Goal: Task Accomplishment & Management: Manage account settings

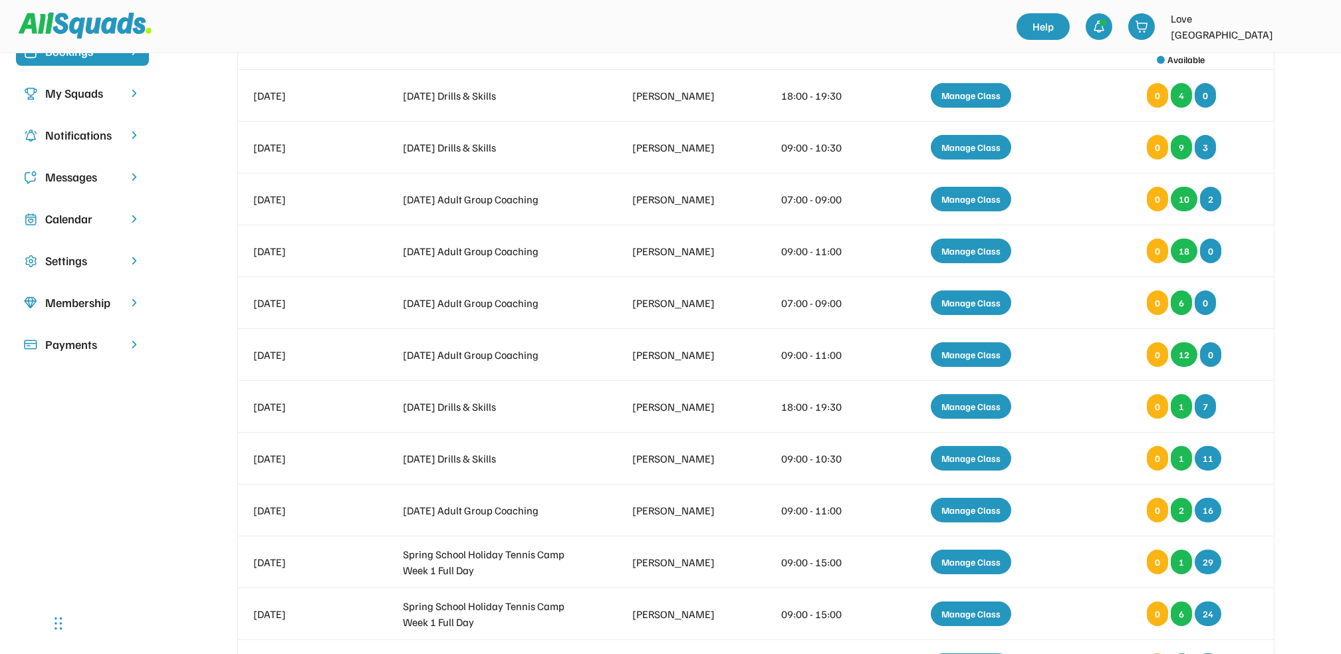
scroll to position [122, 0]
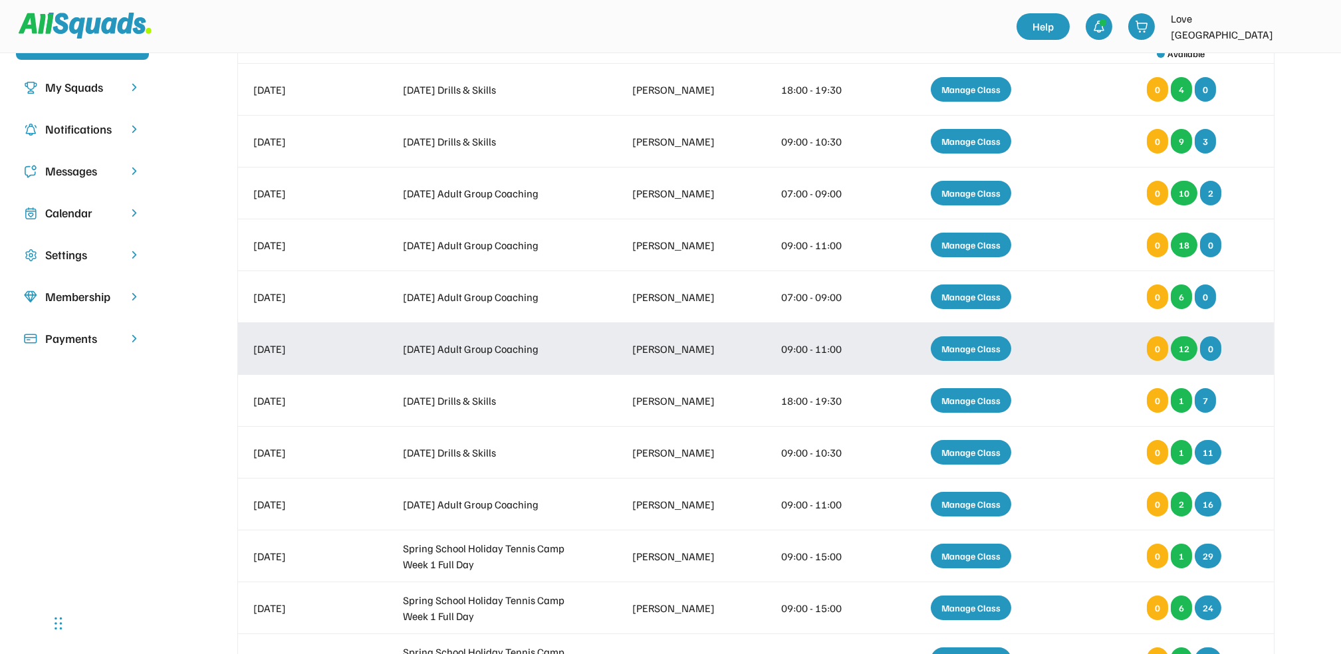
click at [970, 350] on div "Manage Class" at bounding box center [971, 348] width 80 height 25
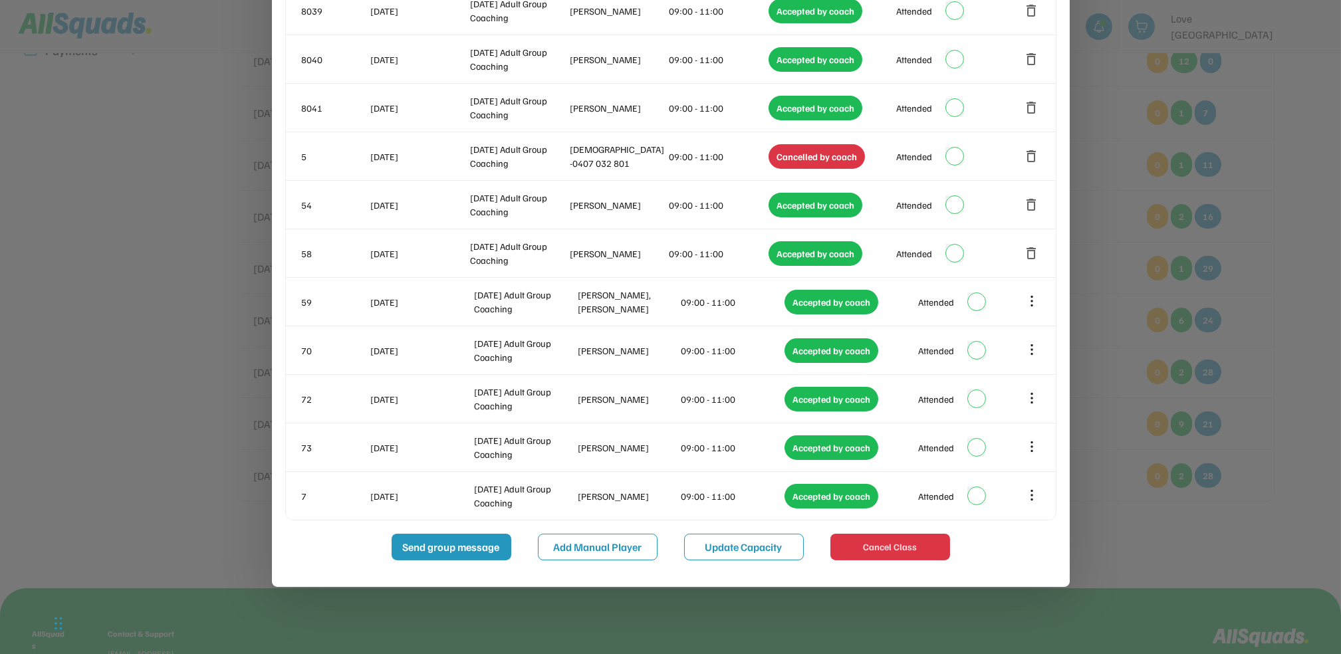
scroll to position [422, 0]
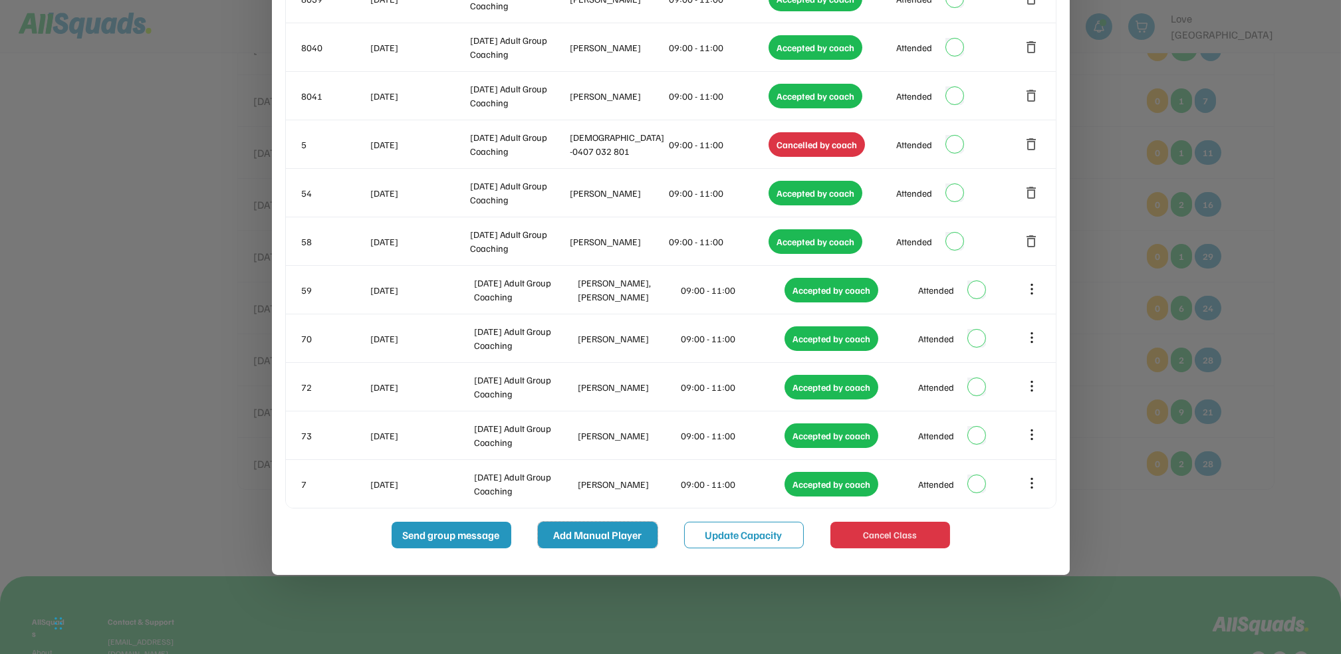
click at [580, 537] on button "Add Manual Player" at bounding box center [598, 535] width 120 height 27
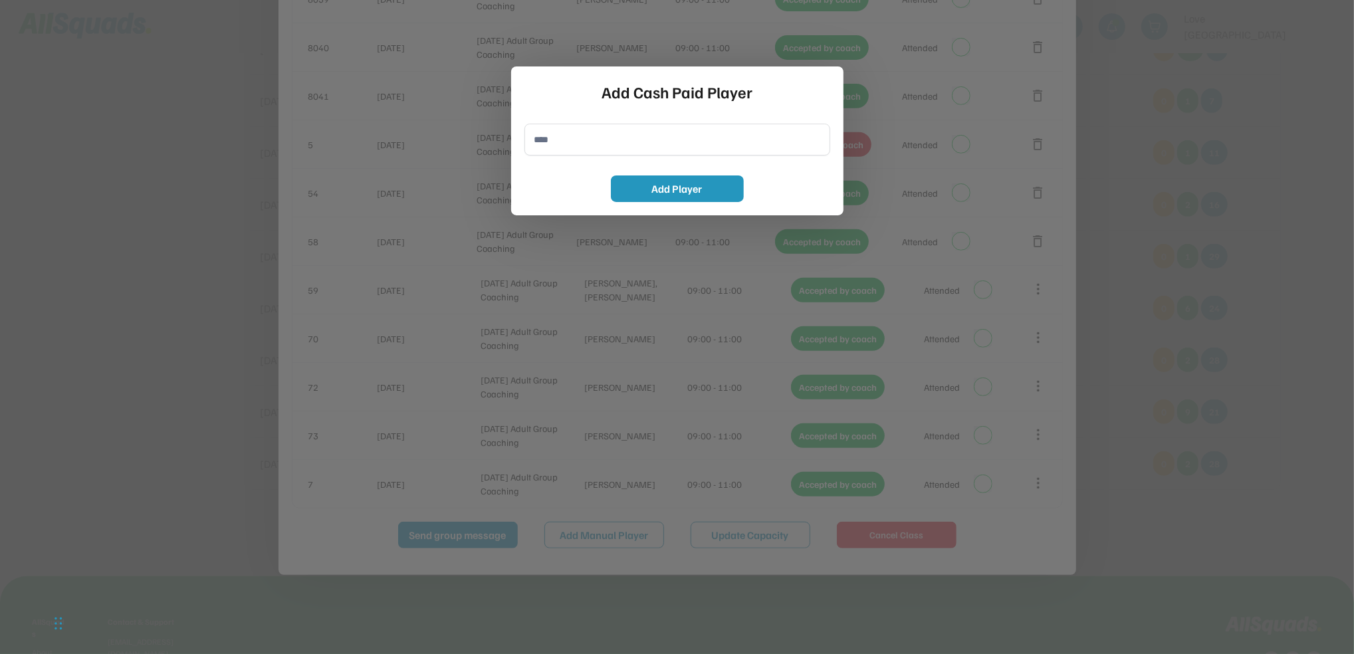
click at [570, 144] on input "input" at bounding box center [678, 140] width 306 height 32
type input "**********"
click at [679, 185] on button "Add Player" at bounding box center [677, 189] width 133 height 27
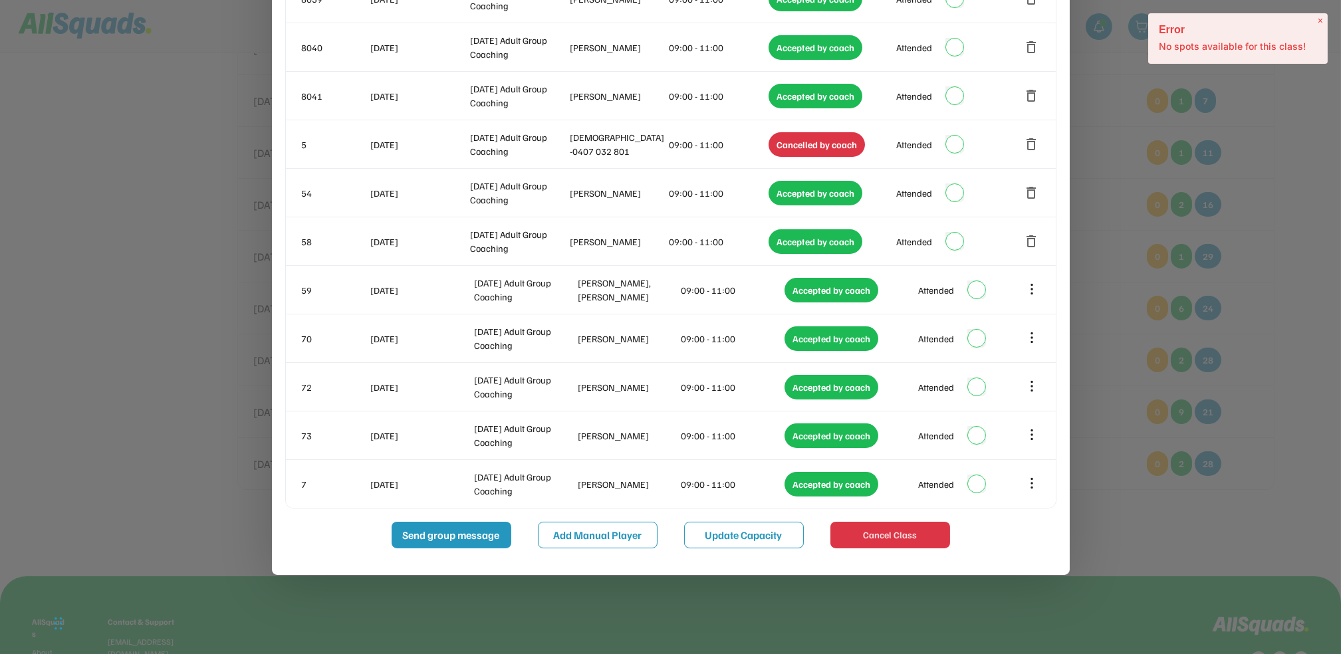
click at [1323, 19] on div "× Error No spots available for this class!" at bounding box center [1238, 38] width 180 height 51
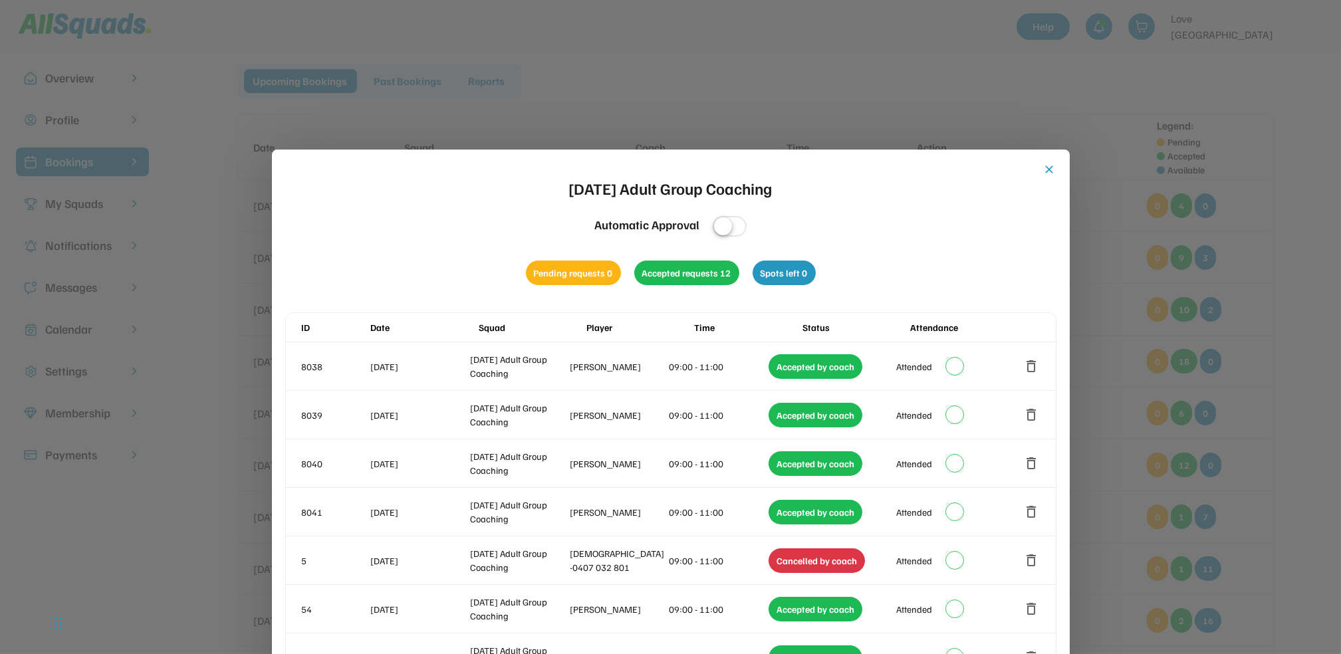
scroll to position [4, 0]
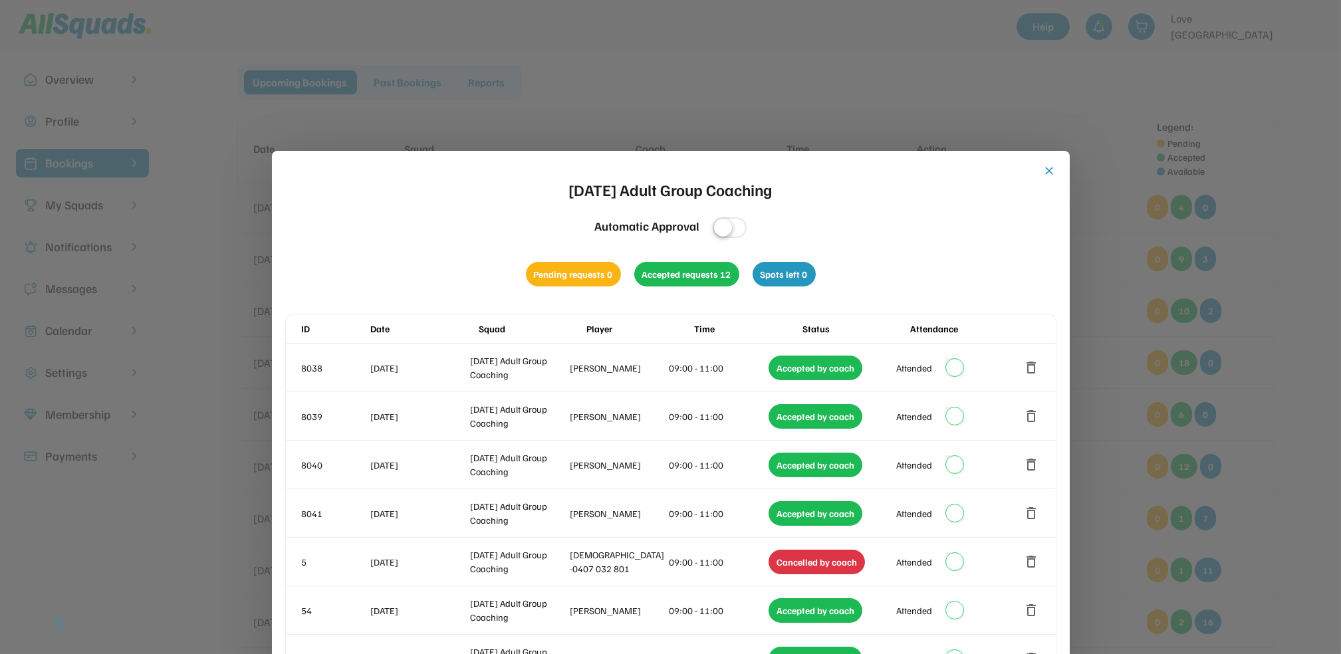
click at [1077, 91] on div at bounding box center [670, 327] width 1341 height 654
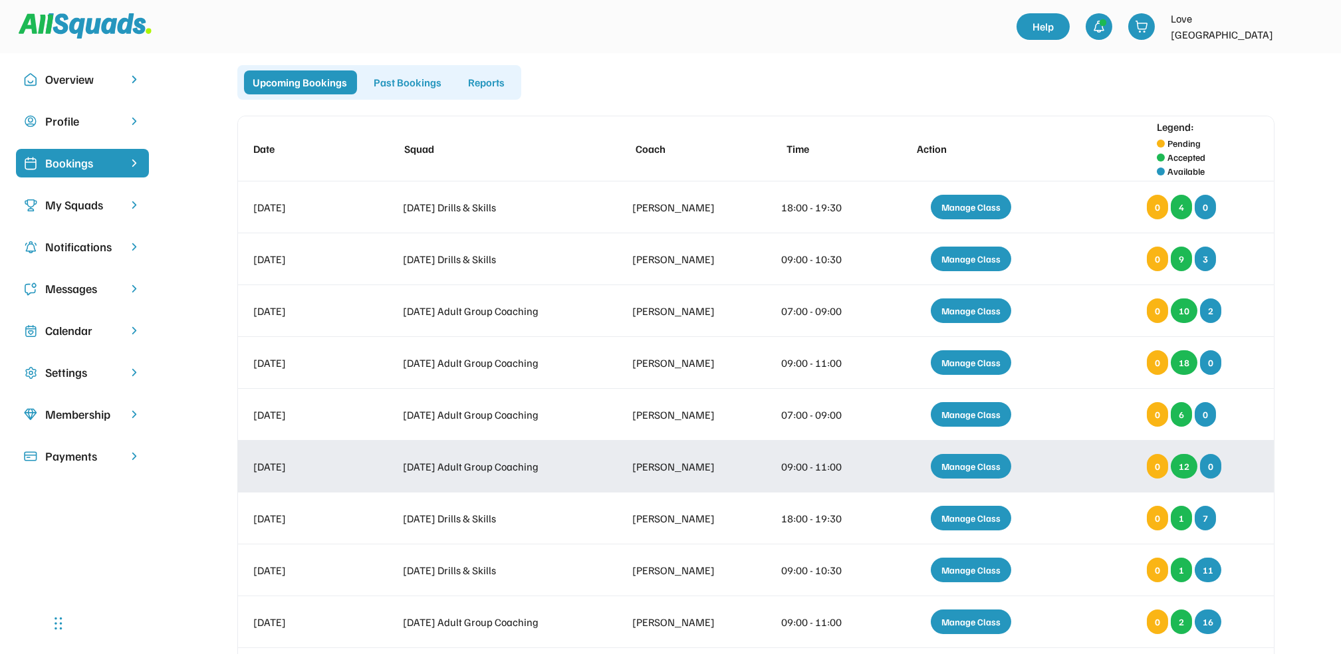
click at [953, 465] on div "Manage Class" at bounding box center [971, 466] width 80 height 25
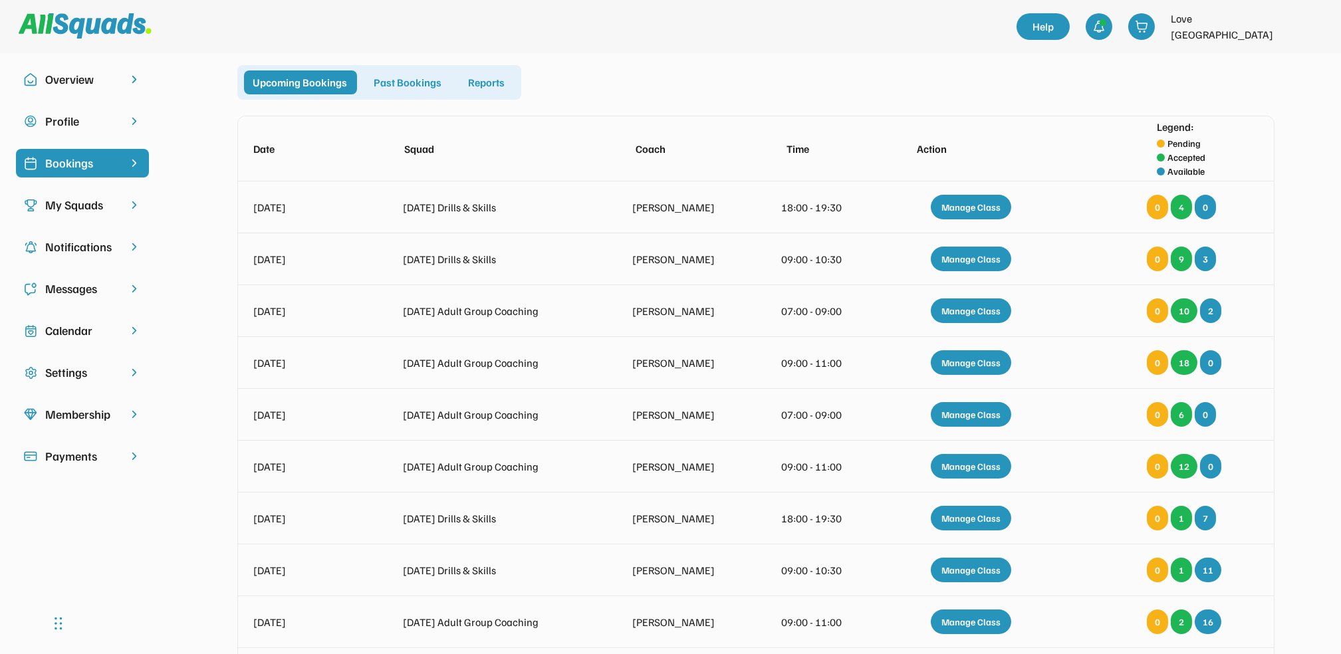
click at [953, 465] on div "5 [DATE] Adult Group Coaching [DEMOGRAPHIC_DATA] -0407 032 801 09:00 - 11:00 Ca…" at bounding box center [671, 444] width 770 height 48
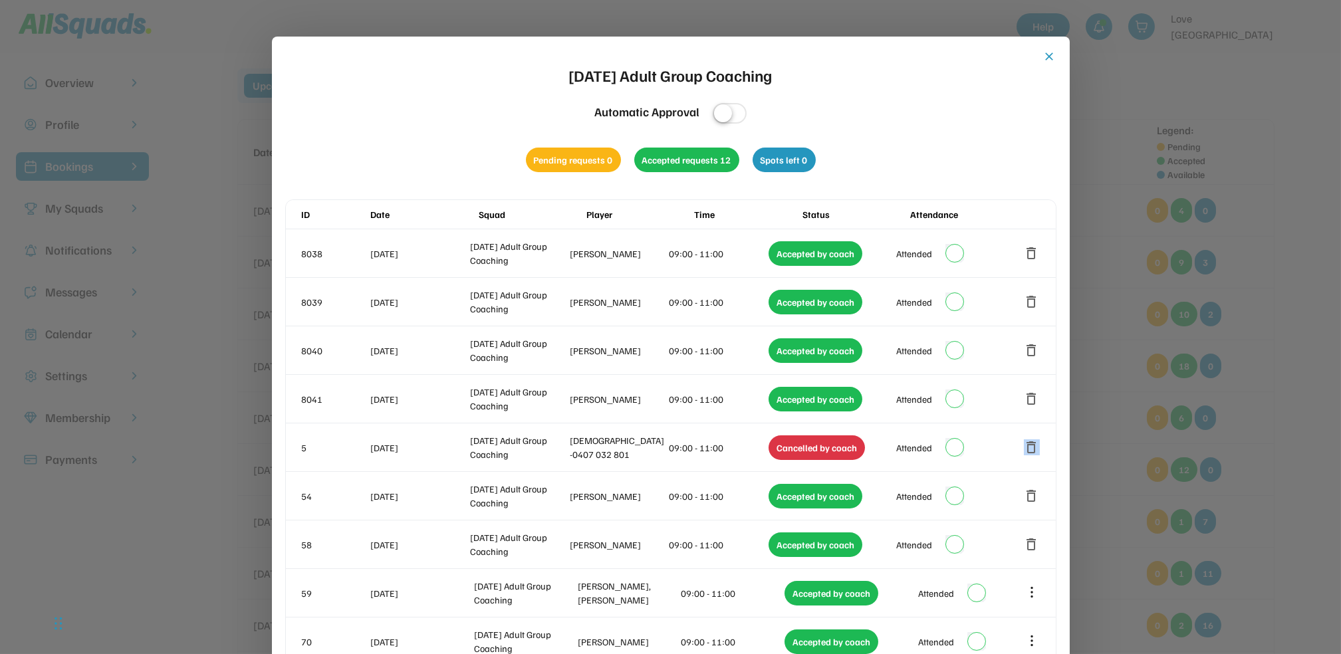
scroll to position [0, 0]
click at [1051, 58] on button "close" at bounding box center [1049, 57] width 13 height 13
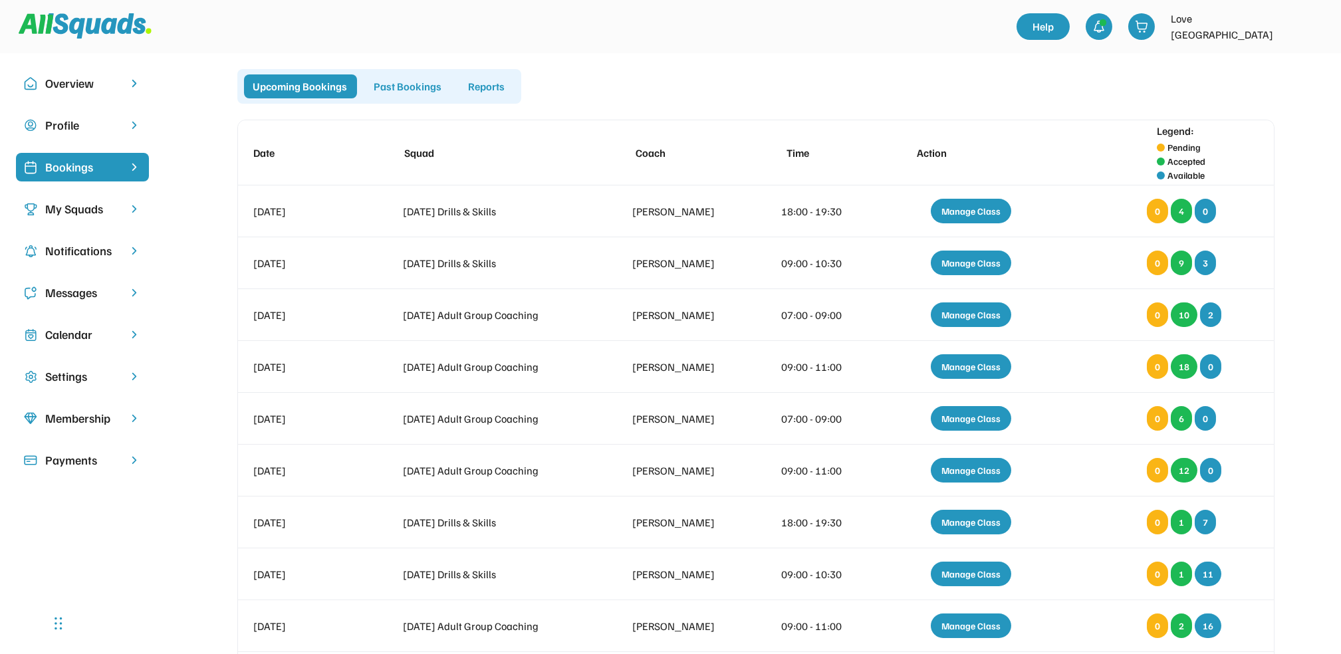
click at [954, 533] on div "Manage Class" at bounding box center [971, 522] width 80 height 25
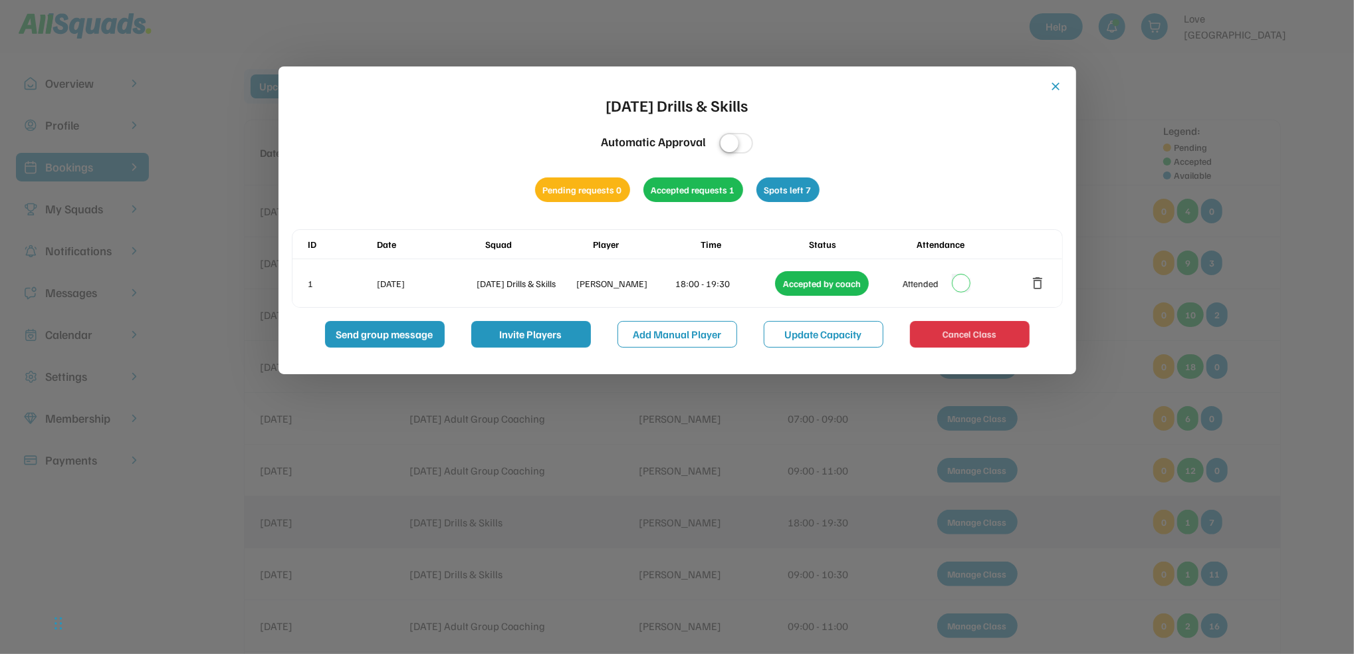
click at [1040, 284] on button "delete" at bounding box center [1038, 283] width 16 height 16
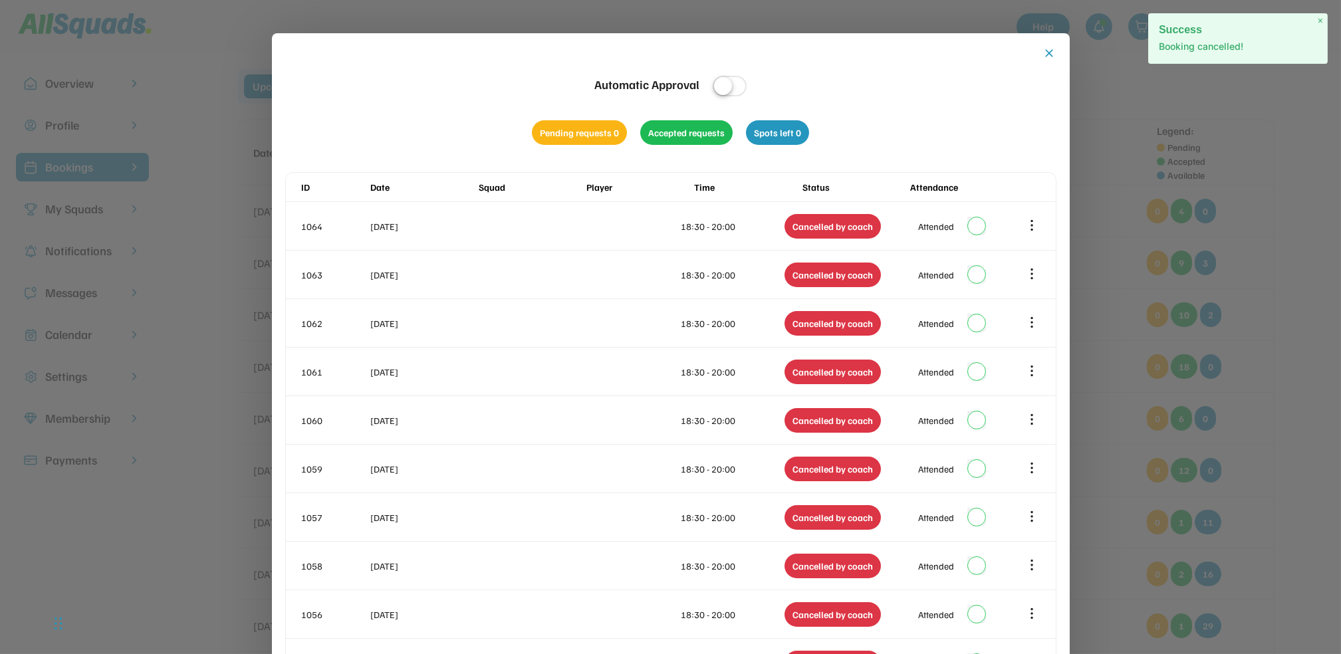
click at [1054, 49] on button "close" at bounding box center [1049, 53] width 13 height 13
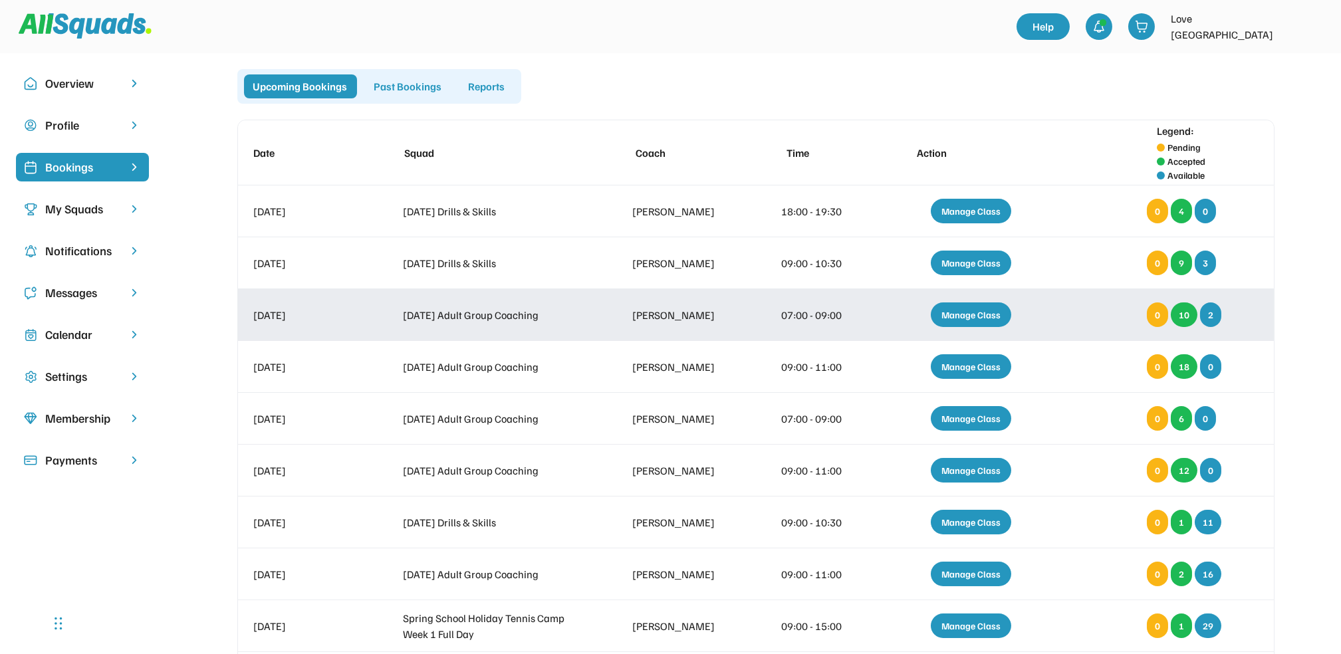
click at [1003, 315] on div "Manage Class" at bounding box center [971, 314] width 80 height 25
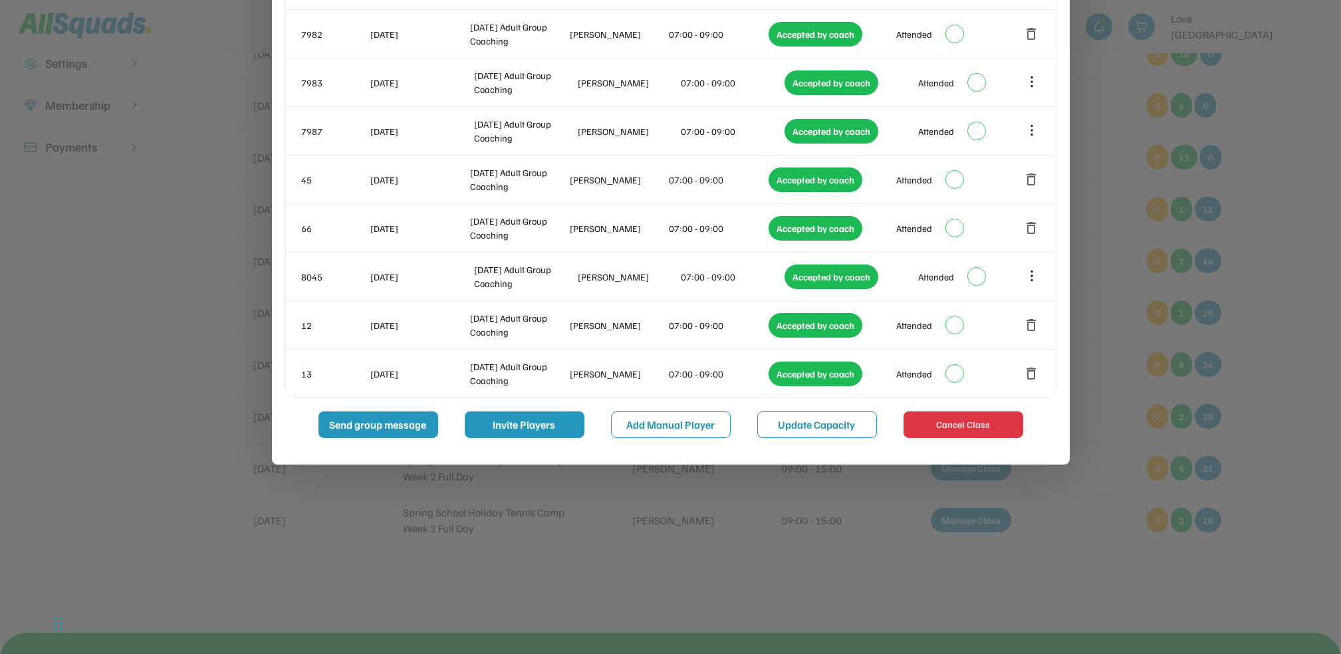
scroll to position [345, 0]
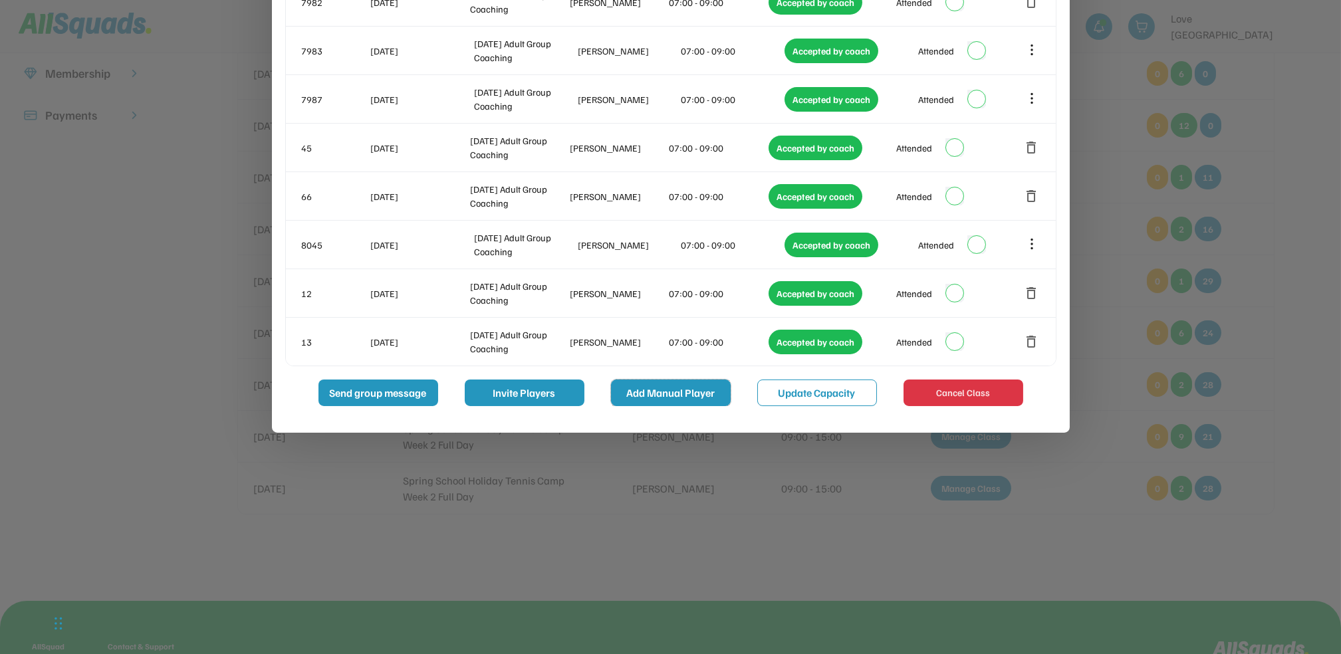
click at [691, 400] on button "Add Manual Player" at bounding box center [671, 393] width 120 height 27
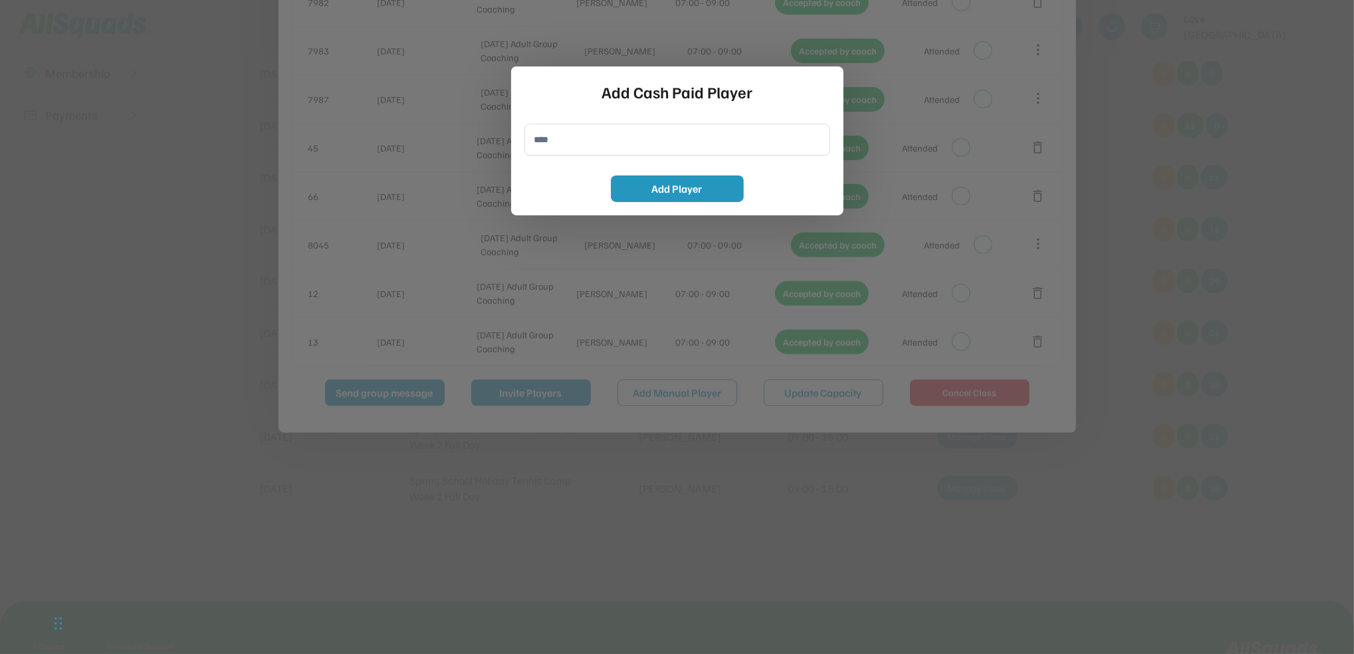
click at [626, 146] on input "input" at bounding box center [678, 140] width 306 height 32
type input "*"
type input "**********"
click at [647, 189] on button "Add Player" at bounding box center [677, 189] width 133 height 27
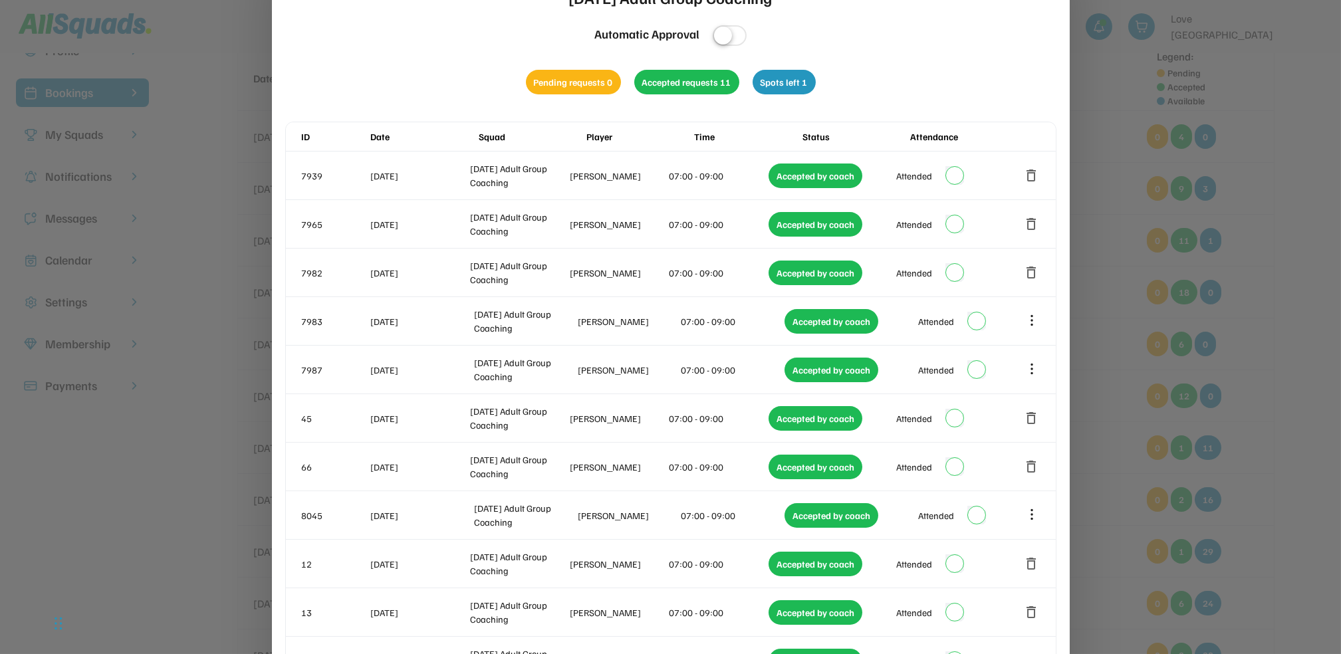
scroll to position [18, 0]
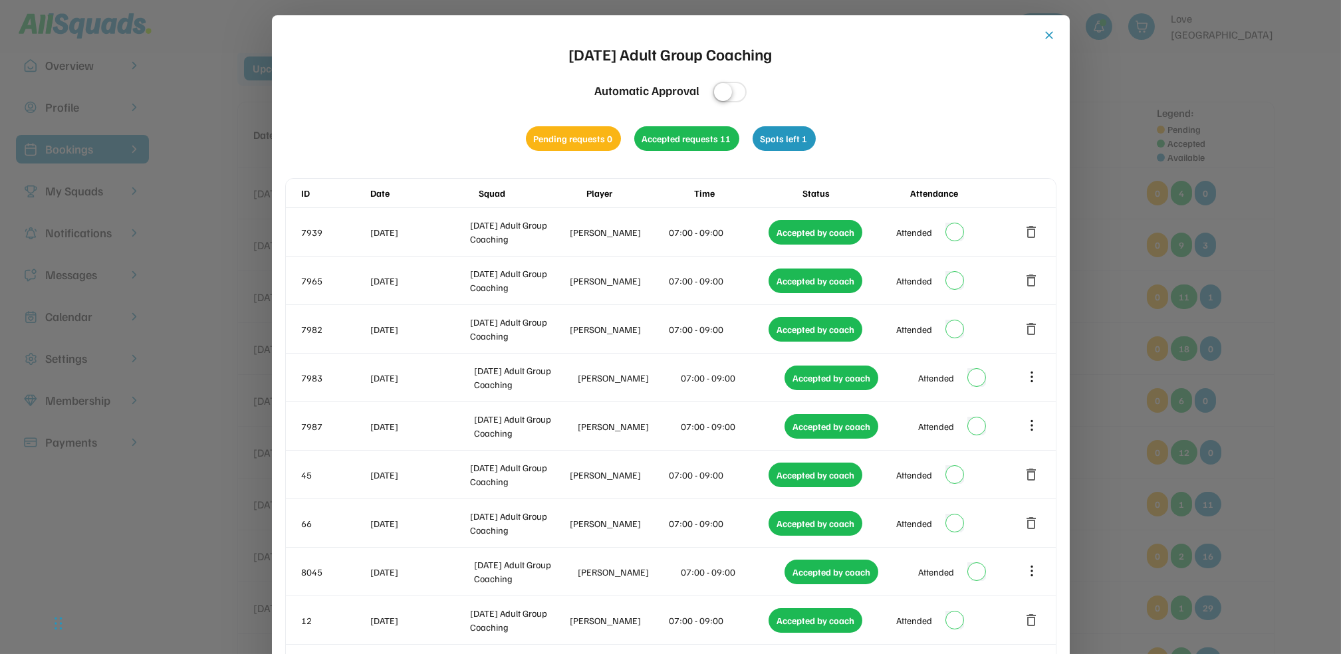
click at [1051, 37] on button "close" at bounding box center [1049, 35] width 13 height 13
